Goal: Navigation & Orientation: Find specific page/section

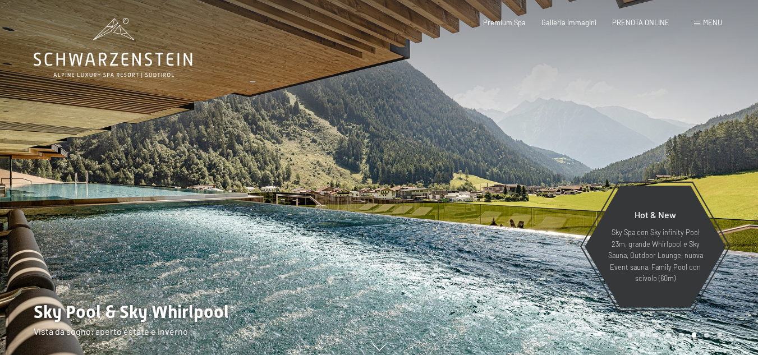
click at [204, 260] on div at bounding box center [189, 182] width 379 height 365
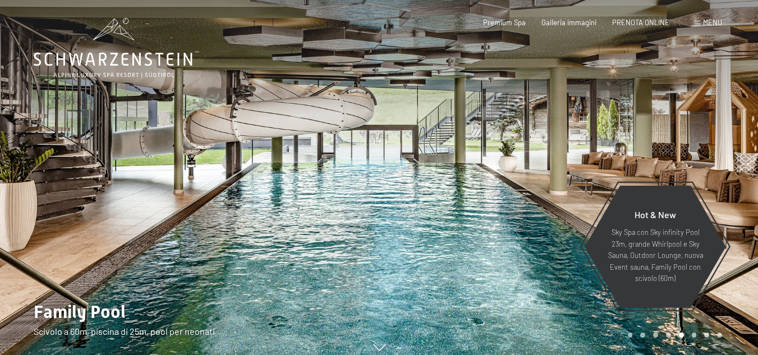
click at [204, 260] on div at bounding box center [189, 182] width 379 height 365
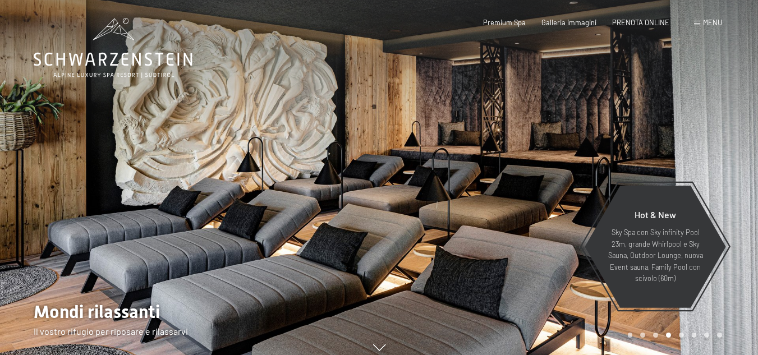
click at [204, 260] on div at bounding box center [189, 182] width 379 height 365
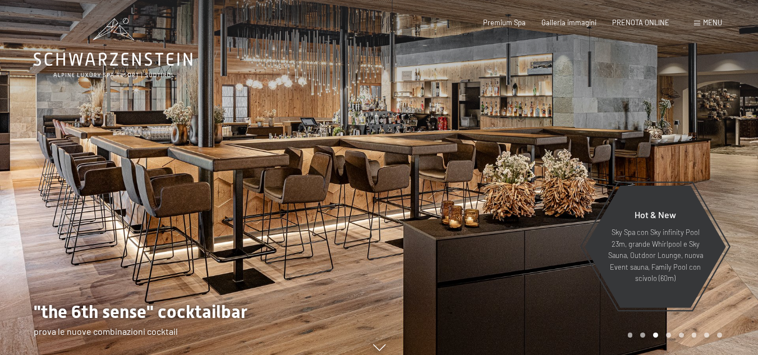
click at [204, 260] on div at bounding box center [189, 182] width 379 height 365
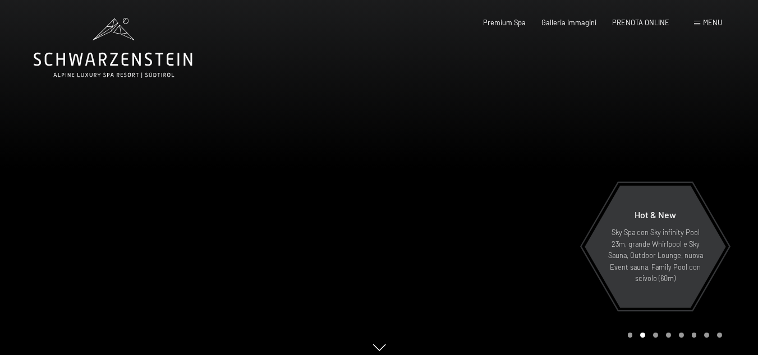
click at [204, 260] on div at bounding box center [189, 182] width 379 height 365
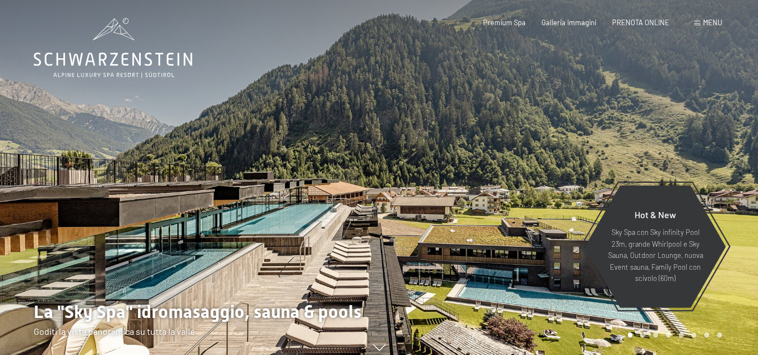
click at [702, 25] on div "Menu" at bounding box center [708, 23] width 28 height 10
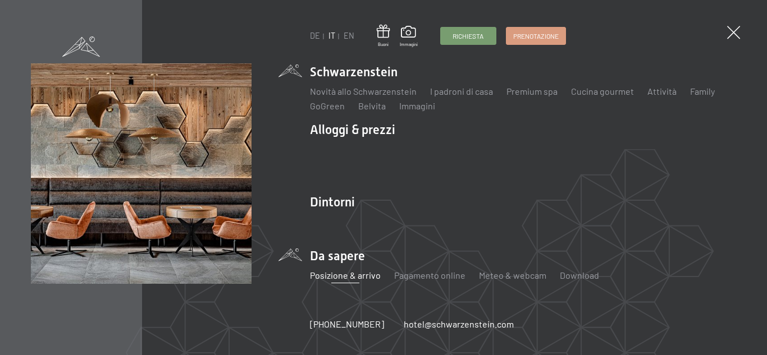
click at [363, 273] on link "Posizione & arrivo" at bounding box center [345, 275] width 71 height 11
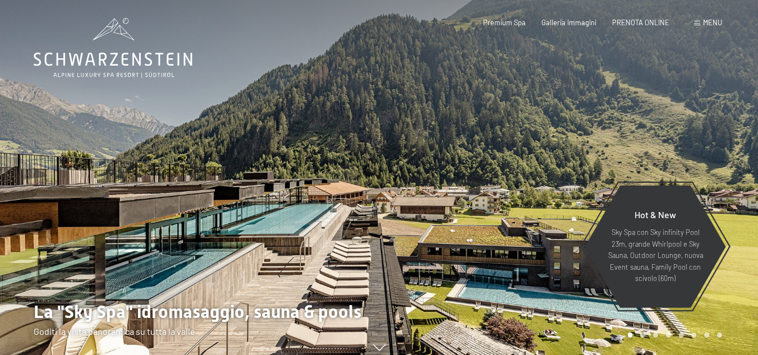
click at [151, 331] on div at bounding box center [189, 182] width 379 height 365
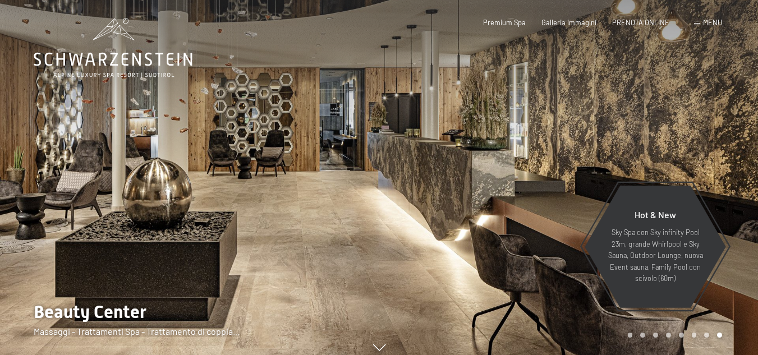
click at [151, 331] on div at bounding box center [189, 182] width 379 height 365
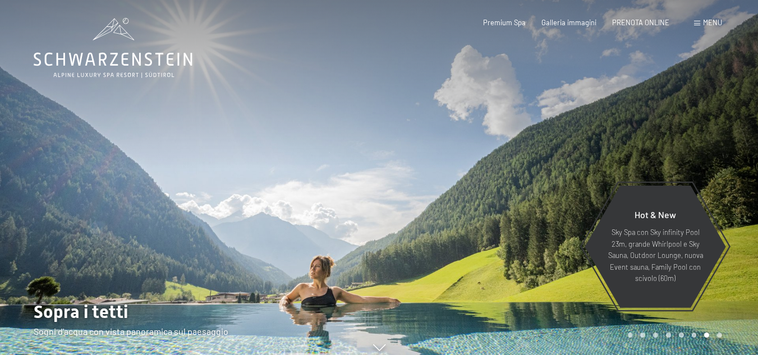
click at [98, 255] on div at bounding box center [189, 182] width 379 height 365
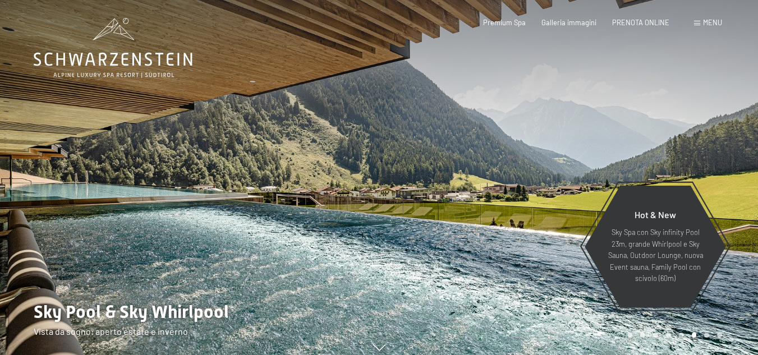
click at [98, 255] on div at bounding box center [189, 182] width 379 height 365
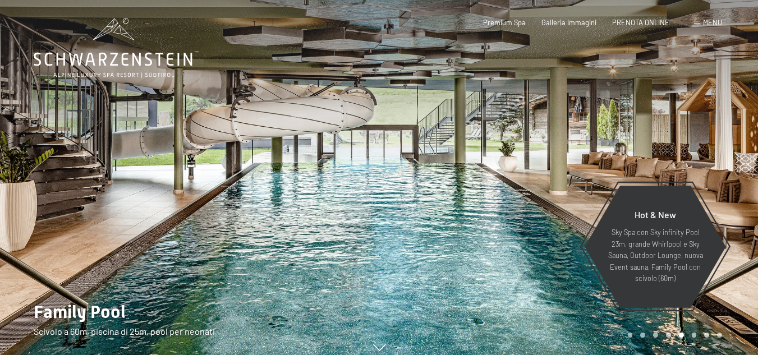
click at [98, 255] on div at bounding box center [189, 182] width 379 height 365
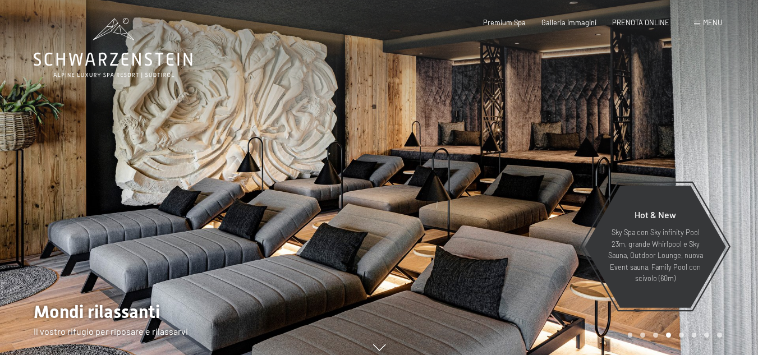
click at [98, 255] on div at bounding box center [189, 182] width 379 height 365
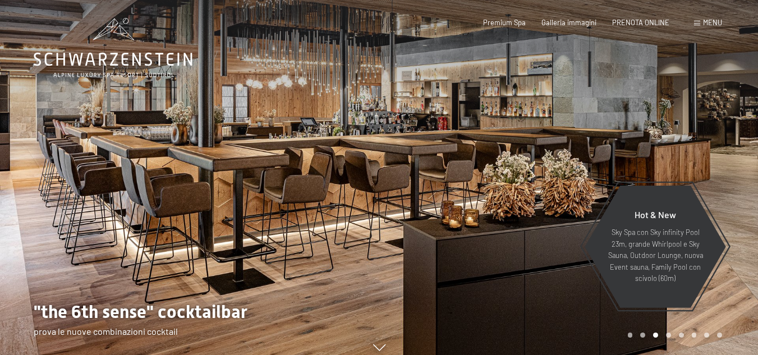
click at [98, 255] on div at bounding box center [189, 182] width 379 height 365
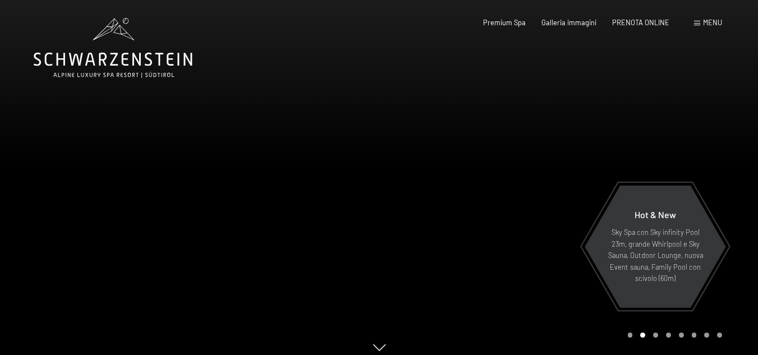
click at [691, 28] on div "Prenotazione Richiesta Premium Spa Galleria immagini PRENOTA ONLINE Menu DE IT …" at bounding box center [586, 23] width 271 height 10
click at [703, 27] on div "Prenotazione Richiesta Premium Spa Galleria immagini PRENOTA ONLINE Menu DE IT …" at bounding box center [586, 23] width 271 height 10
click at [698, 22] on span at bounding box center [697, 23] width 6 height 5
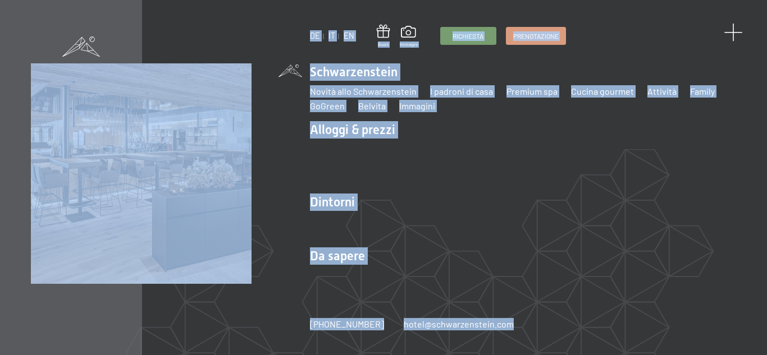
click at [733, 39] on div at bounding box center [733, 33] width 19 height 19
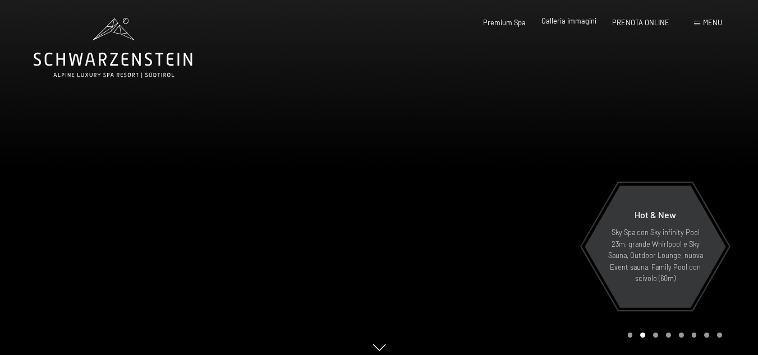
click at [565, 21] on span "Galleria immagini" at bounding box center [569, 20] width 55 height 9
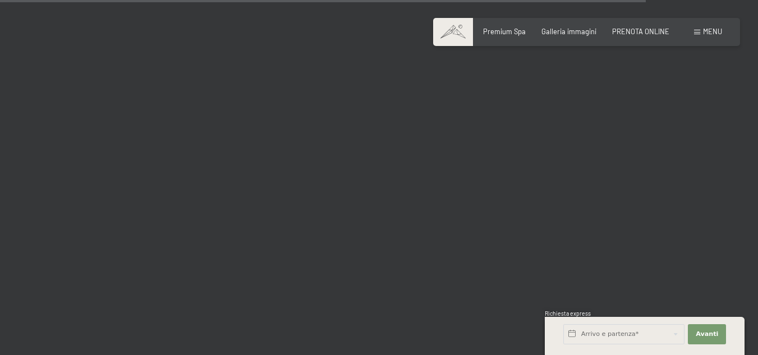
scroll to position [9986, 0]
